Goal: Answer question/provide support: Share knowledge or assist other users

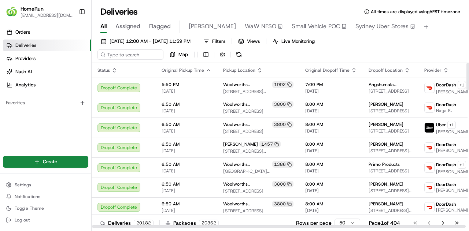
click at [155, 23] on span "Flagged" at bounding box center [160, 26] width 22 height 9
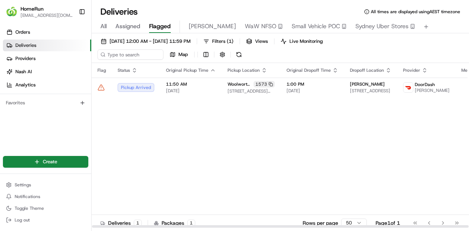
click at [314, 126] on div "Flag Status Original Pickup Time Pickup Location Original Dropoff Time Dropoff …" at bounding box center [327, 145] width 470 height 165
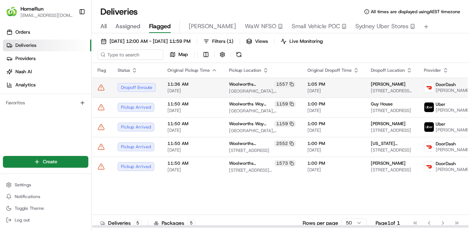
click at [101, 91] on td at bounding box center [102, 88] width 20 height 20
click at [103, 87] on icon at bounding box center [101, 87] width 6 height 5
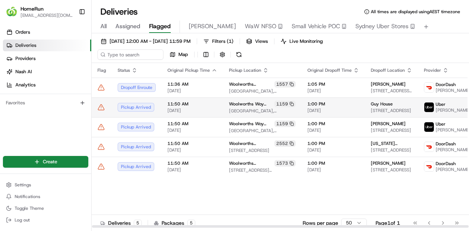
click at [102, 112] on td at bounding box center [102, 107] width 20 height 20
click at [102, 109] on icon at bounding box center [100, 107] width 7 height 7
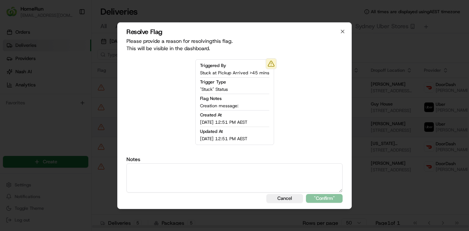
drag, startPoint x: 98, startPoint y: 117, endPoint x: 100, endPoint y: 129, distance: 12.5
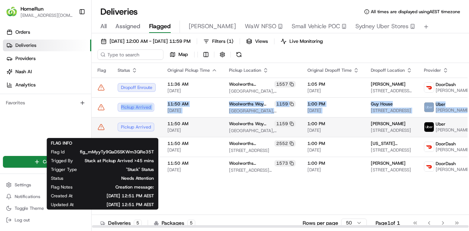
click at [101, 127] on icon at bounding box center [101, 126] width 0 height 1
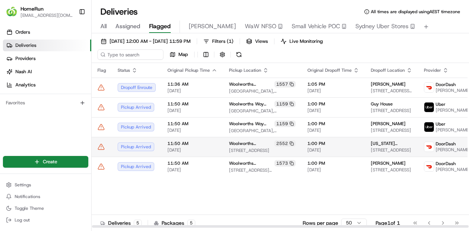
click at [102, 149] on icon at bounding box center [101, 146] width 6 height 5
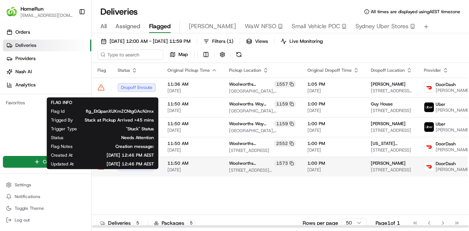
click at [101, 170] on icon at bounding box center [100, 166] width 7 height 7
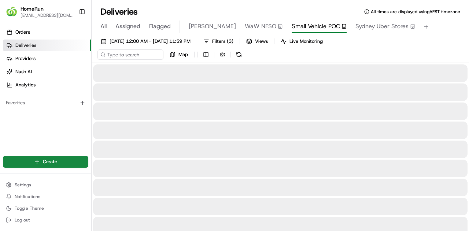
click at [308, 27] on span "Small Vehicle POC" at bounding box center [316, 26] width 48 height 9
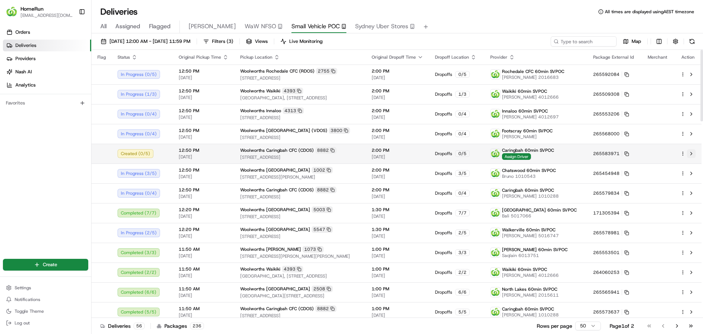
click at [468, 155] on button at bounding box center [691, 153] width 9 height 9
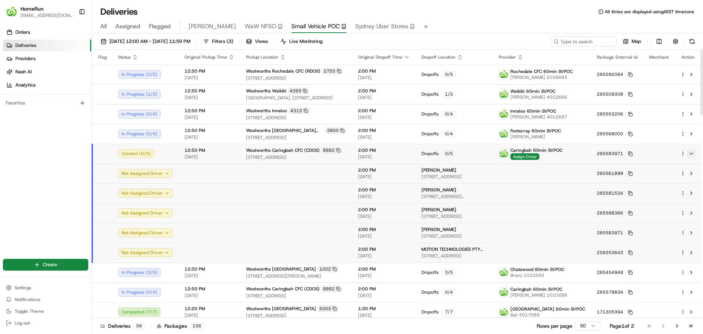
click at [468, 153] on button at bounding box center [691, 153] width 9 height 9
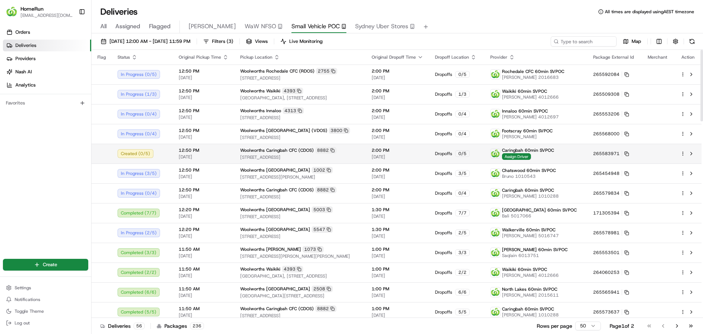
click at [468, 154] on html "HomeRun jbonham1@woolworths.com.au Toggle Sidebar Orders Deliveries Providers N…" at bounding box center [351, 167] width 703 height 334
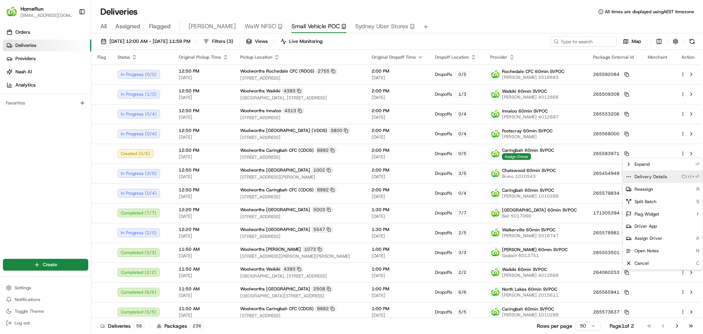
click at [468, 177] on span "Delivery Details" at bounding box center [651, 177] width 33 height 6
click at [468, 163] on div "Expand ⏎" at bounding box center [663, 164] width 80 height 12
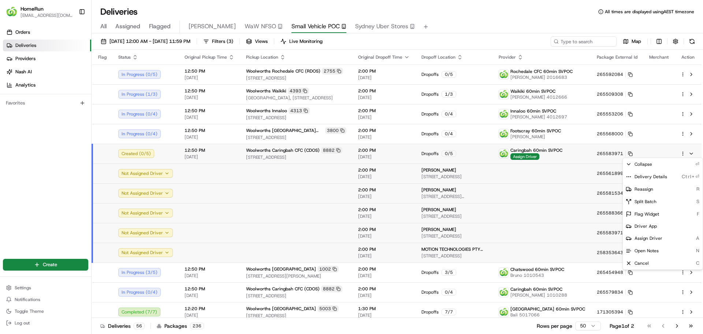
click at [386, 231] on html "HomeRun jbonham1@woolworths.com.au Toggle Sidebar Orders Deliveries Providers N…" at bounding box center [351, 167] width 703 height 334
click at [468, 231] on html "HomeRun jbonham1@woolworths.com.au Toggle Sidebar Orders Deliveries Providers N…" at bounding box center [351, 167] width 703 height 334
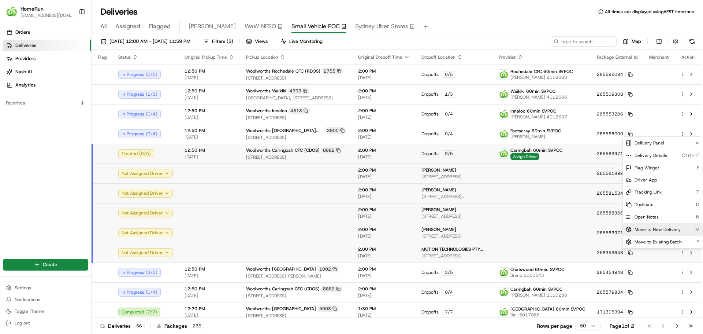
click at [468, 226] on span "Move to New Delivery" at bounding box center [658, 229] width 46 height 6
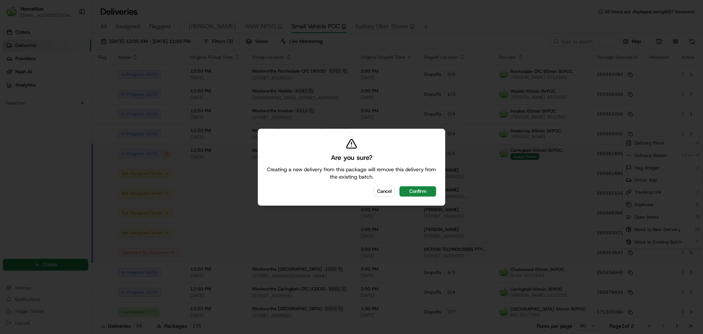
click at [422, 188] on button "Confirm" at bounding box center [418, 191] width 37 height 10
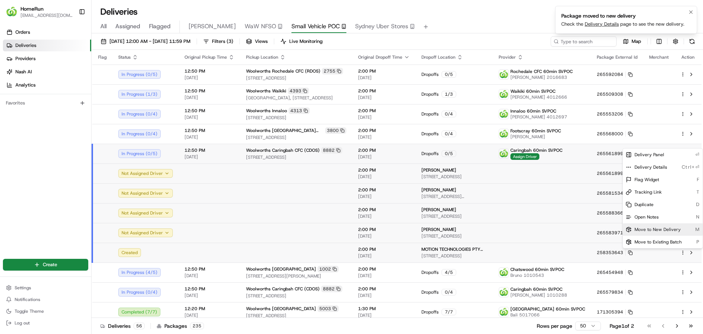
click at [468, 26] on link "Delivery Details" at bounding box center [602, 24] width 34 height 6
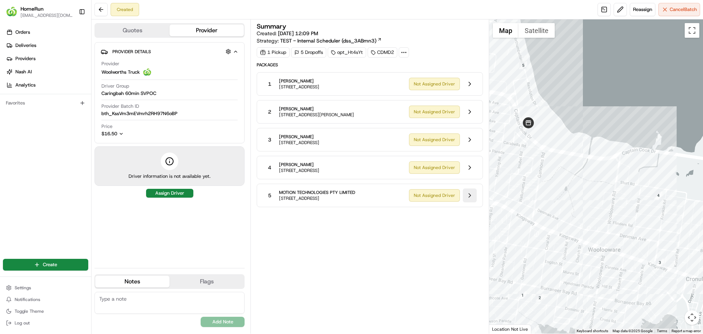
drag, startPoint x: 471, startPoint y: 197, endPoint x: 465, endPoint y: 200, distance: 6.4
click at [465, 200] on button at bounding box center [470, 195] width 14 height 14
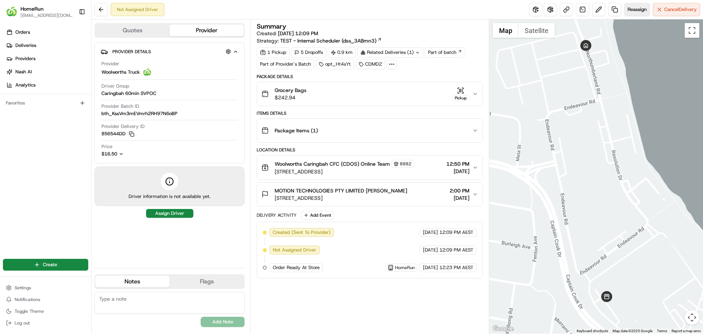
click at [630, 9] on span "Reassign" at bounding box center [637, 9] width 19 height 7
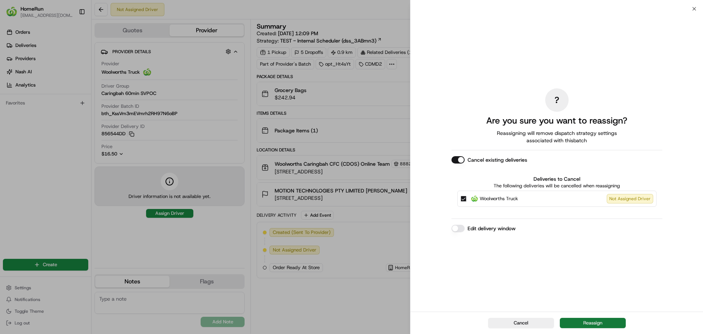
click at [592, 321] on button "Reassign" at bounding box center [593, 323] width 66 height 10
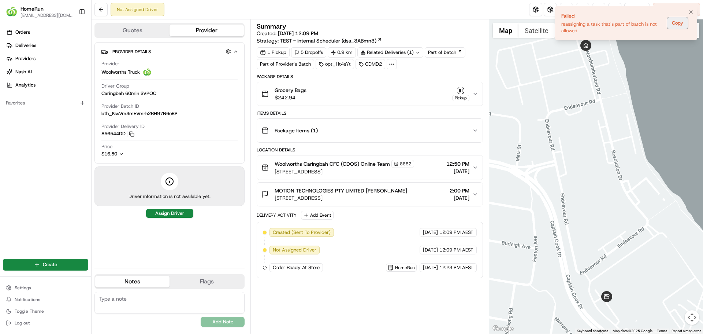
click at [674, 25] on button "Copy" at bounding box center [677, 23] width 21 height 12
click at [689, 14] on icon "Notifications (F8)" at bounding box center [691, 12] width 6 height 6
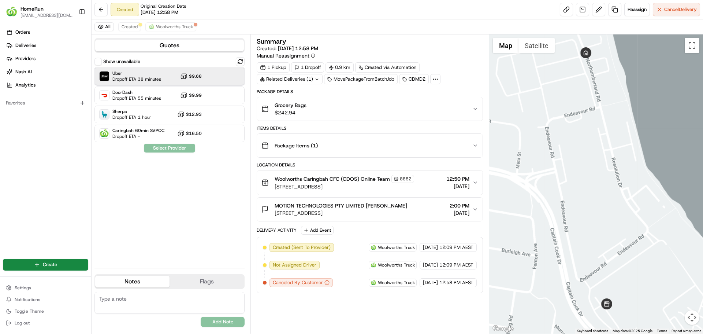
click at [171, 72] on div "Uber Dropoff ETA 38 minutes $9.68" at bounding box center [169, 76] width 150 height 18
click at [174, 149] on button "Assign Provider" at bounding box center [170, 148] width 52 height 9
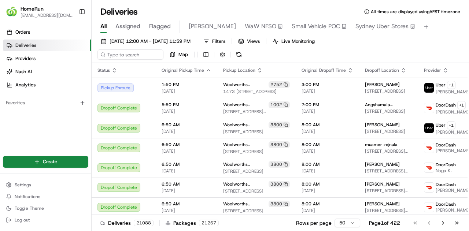
click at [172, 26] on div "All Assigned Flagged James WaW NFSO Small Vehicle POC Sydney Uber Stores" at bounding box center [280, 27] width 377 height 13
click at [160, 28] on span "Flagged" at bounding box center [160, 26] width 22 height 9
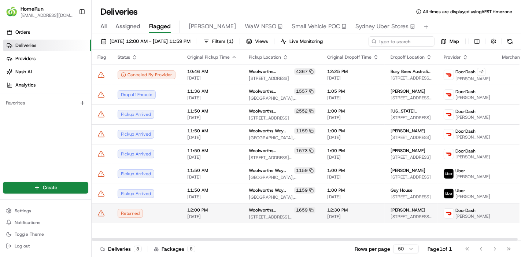
click at [100, 216] on icon at bounding box center [101, 213] width 6 height 5
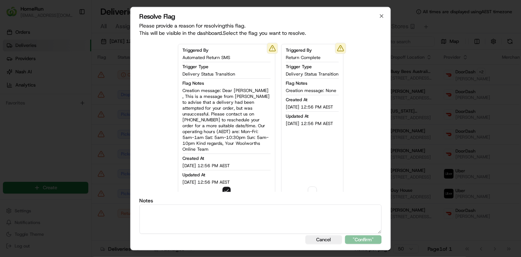
drag, startPoint x: 242, startPoint y: 227, endPoint x: 241, endPoint y: 240, distance: 12.5
click at [241, 231] on textarea at bounding box center [261, 218] width 242 height 29
type textarea "sms sent"
click at [366, 231] on div "Resolve Flag Please provide a reason for resolving this flag . This will be vis…" at bounding box center [260, 129] width 260 height 244
click at [368, 231] on button ""Confirm"" at bounding box center [363, 239] width 37 height 9
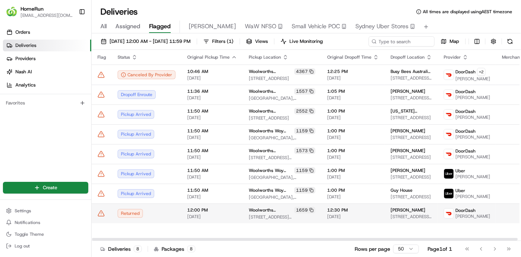
click at [101, 223] on td at bounding box center [102, 213] width 20 height 20
click at [99, 217] on icon at bounding box center [100, 213] width 7 height 7
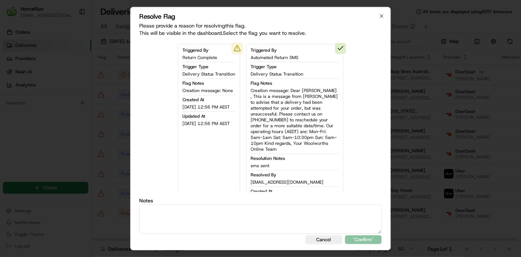
click at [268, 215] on textarea at bounding box center [261, 218] width 242 height 29
paste textarea "sms sent"
type textarea "sms sent"
click at [372, 231] on div "Resolve Flag Please provide a reason for resolving this flag . This will be vis…" at bounding box center [260, 129] width 260 height 244
click at [371, 231] on button ""Confirm"" at bounding box center [363, 239] width 37 height 9
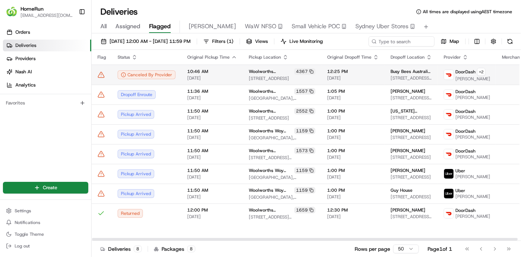
click at [204, 74] on span "10:46 AM" at bounding box center [212, 71] width 50 height 6
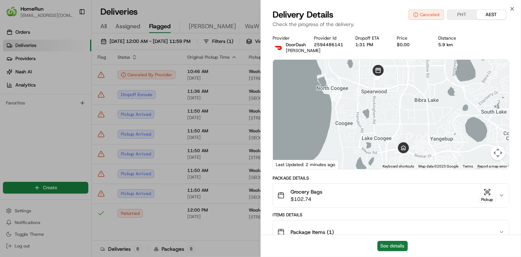
click at [397, 231] on button "See details" at bounding box center [392, 246] width 30 height 10
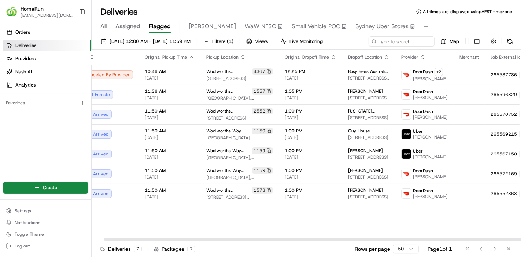
scroll to position [0, 51]
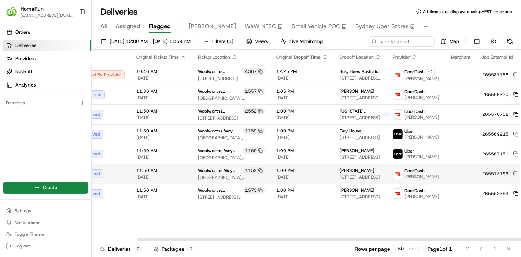
drag, startPoint x: 441, startPoint y: 240, endPoint x: 500, endPoint y: 194, distance: 74.4
click at [468, 231] on div at bounding box center [350, 239] width 426 height 3
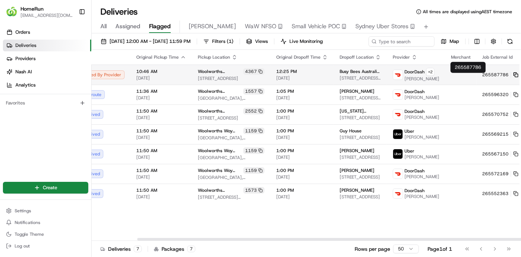
click at [468, 77] on rect at bounding box center [516, 75] width 3 height 3
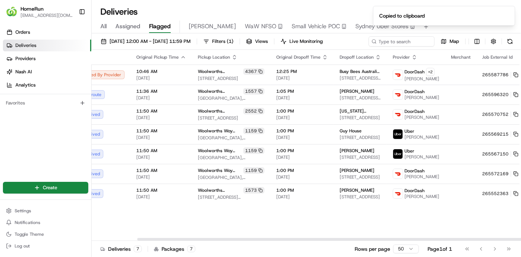
scroll to position [0, 0]
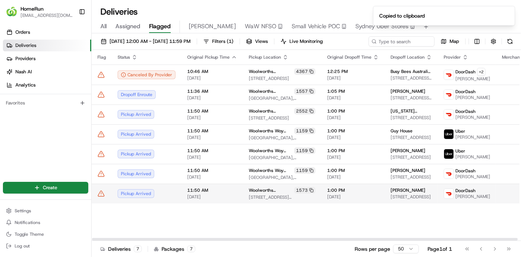
drag, startPoint x: 192, startPoint y: 237, endPoint x: 93, endPoint y: 207, distance: 103.4
click at [93, 231] on div at bounding box center [305, 239] width 426 height 3
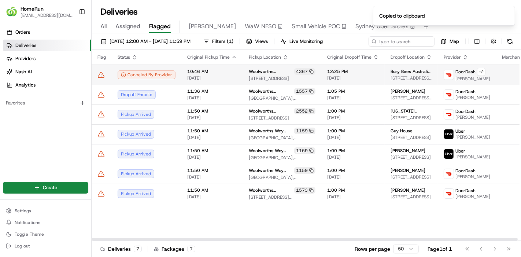
click at [100, 71] on td at bounding box center [102, 74] width 20 height 20
click at [100, 75] on icon at bounding box center [101, 74] width 6 height 5
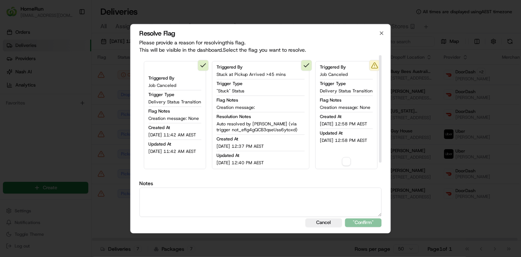
click at [205, 216] on textarea at bounding box center [261, 201] width 242 height 29
click at [315, 169] on div "Triggered By Job Canceled Trigger Type Delivery Status Transition Flag Notes Cr…" at bounding box center [346, 115] width 62 height 108
click at [342, 166] on button "button" at bounding box center [346, 161] width 9 height 9
click at [253, 216] on textarea at bounding box center [261, 201] width 242 height 29
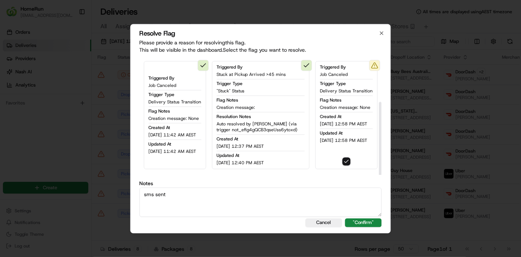
click at [271, 216] on textarea "sms sent" at bounding box center [261, 201] width 242 height 29
type textarea "sms sent"
click at [360, 227] on button ""Confirm"" at bounding box center [363, 222] width 37 height 9
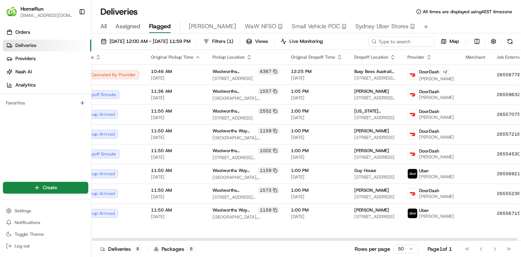
scroll to position [0, 43]
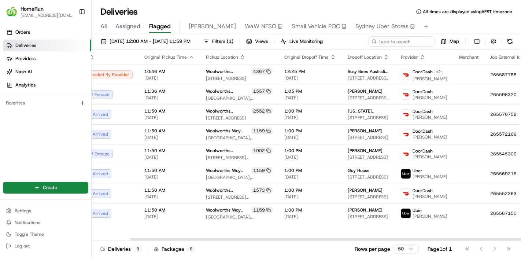
drag, startPoint x: 382, startPoint y: 239, endPoint x: 420, endPoint y: 241, distance: 38.1
click at [420, 231] on div at bounding box center [343, 239] width 426 height 3
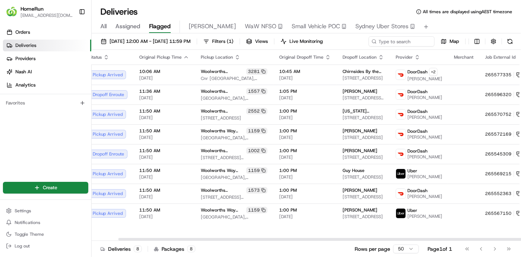
scroll to position [0, 0]
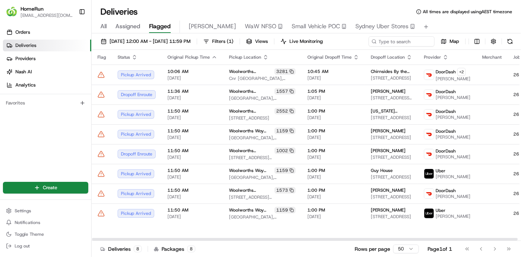
drag, startPoint x: 337, startPoint y: 239, endPoint x: 207, endPoint y: 253, distance: 130.8
click at [208, 231] on div at bounding box center [305, 239] width 426 height 3
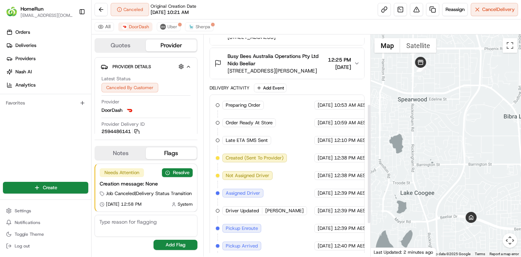
scroll to position [189, 0]
